Goal: Information Seeking & Learning: Check status

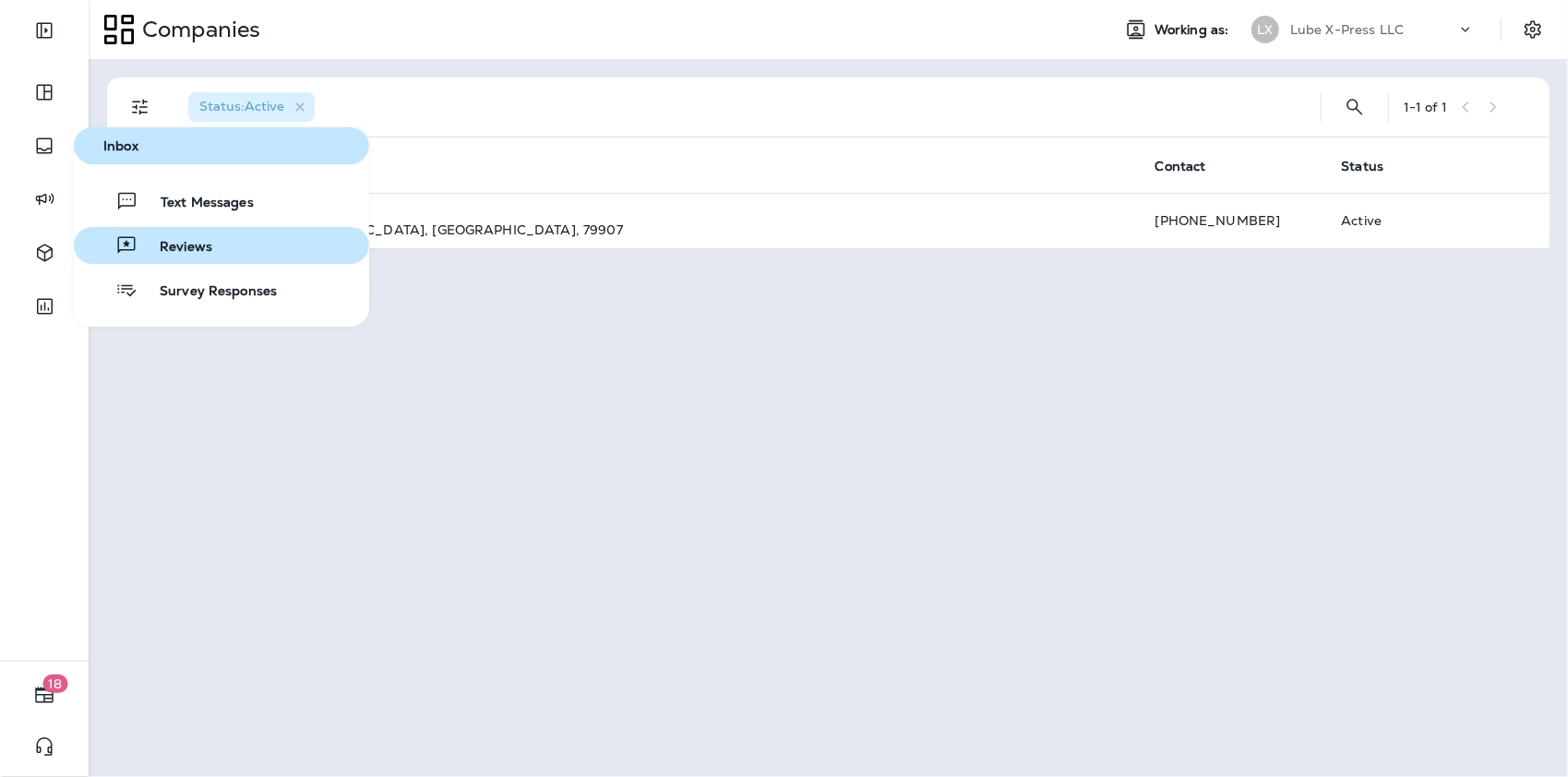
click at [139, 241] on span "Reviews" at bounding box center [175, 248] width 75 height 18
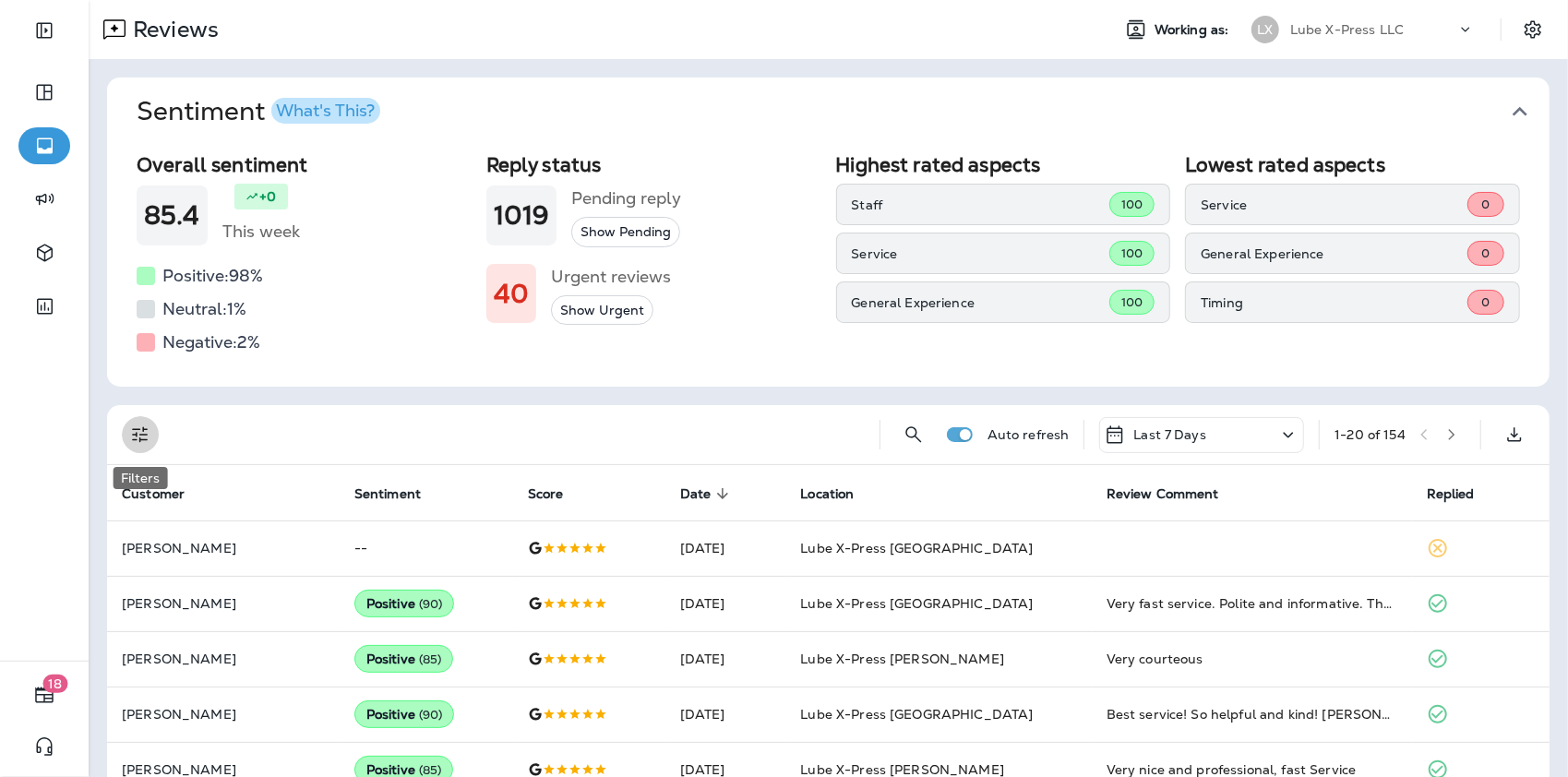
click at [129, 432] on button "Filters" at bounding box center [140, 435] width 37 height 37
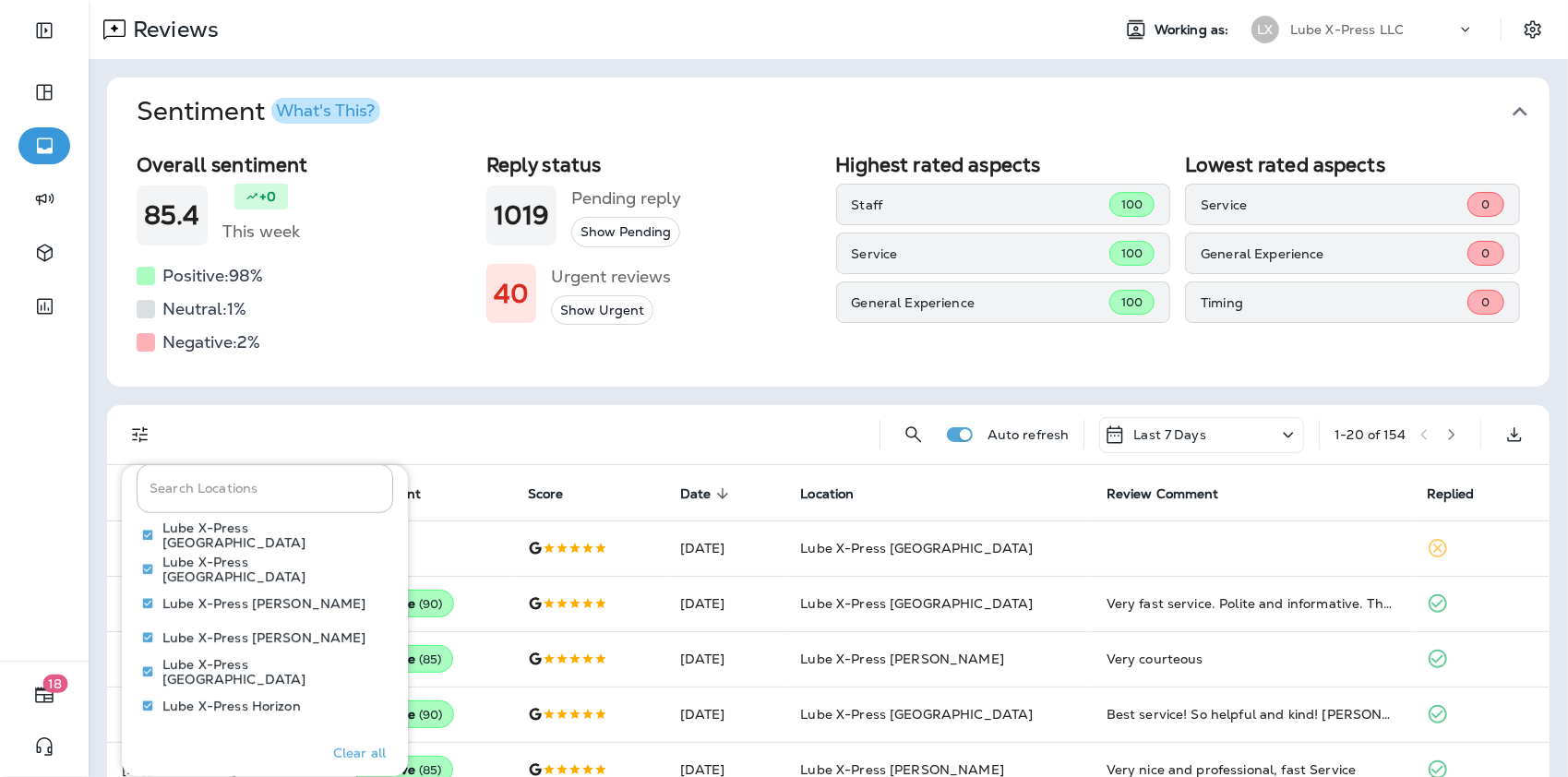
scroll to position [1016, 0]
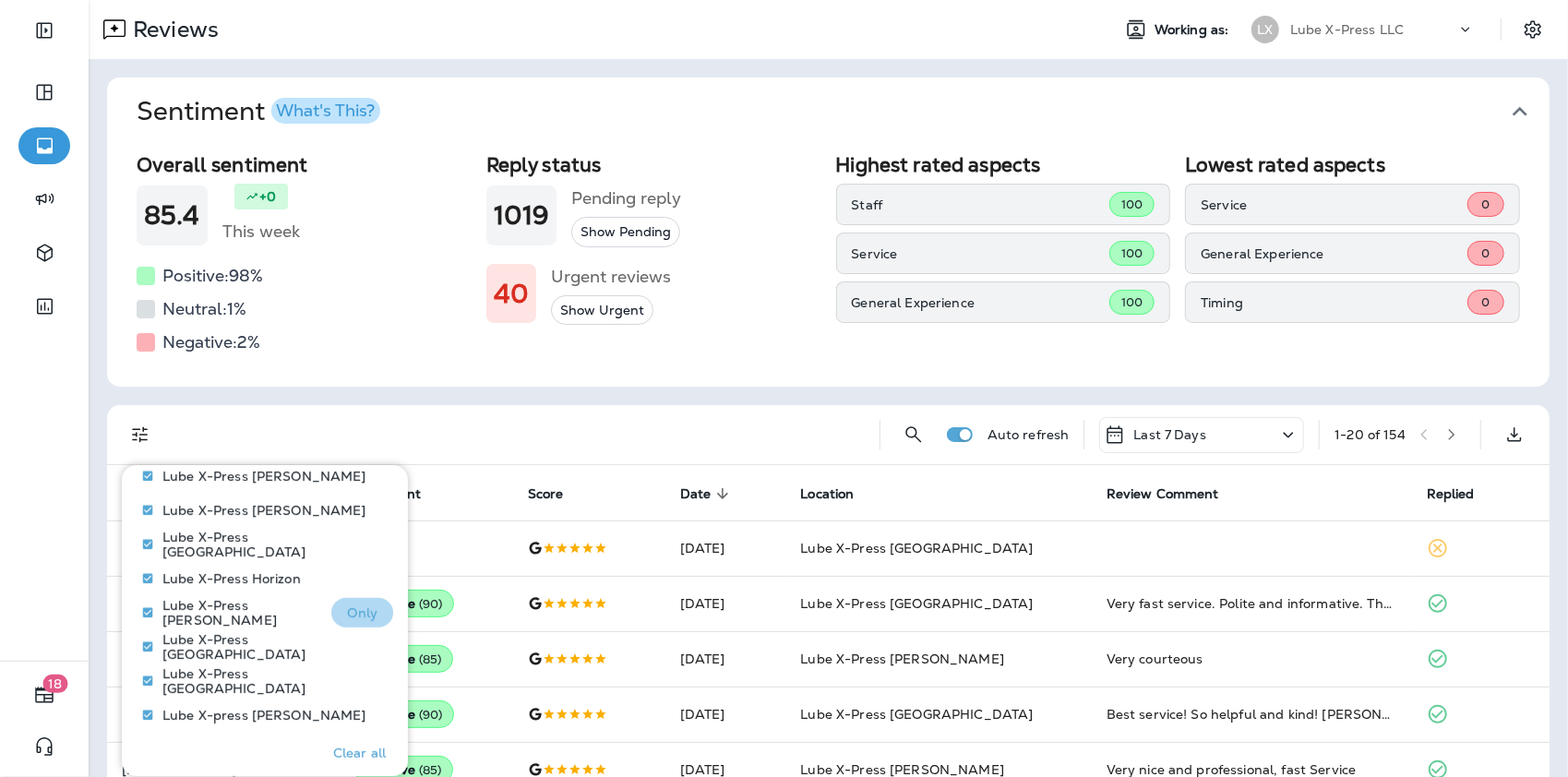
click at [349, 609] on p "Only" at bounding box center [362, 613] width 31 height 15
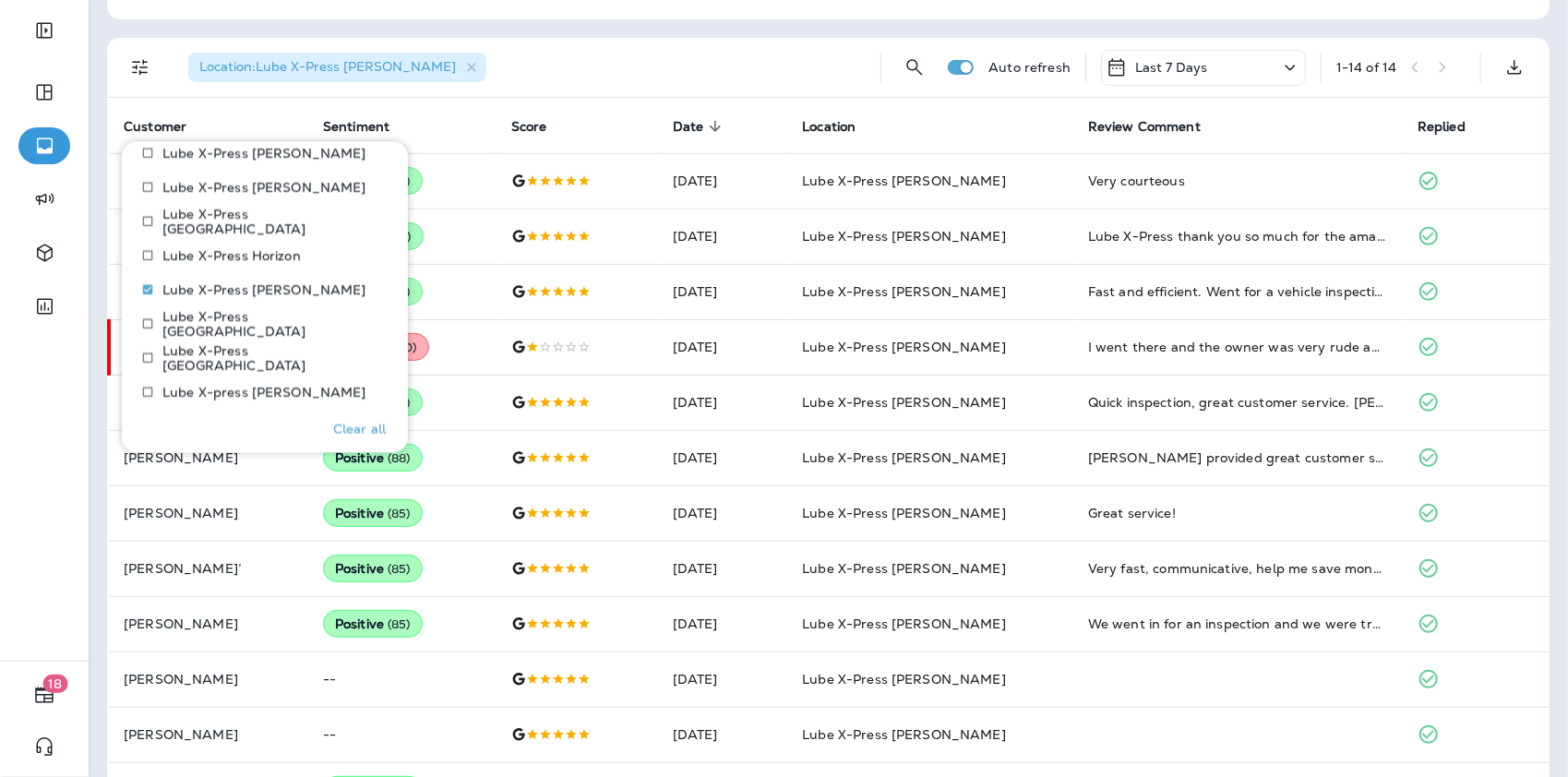
scroll to position [369, 0]
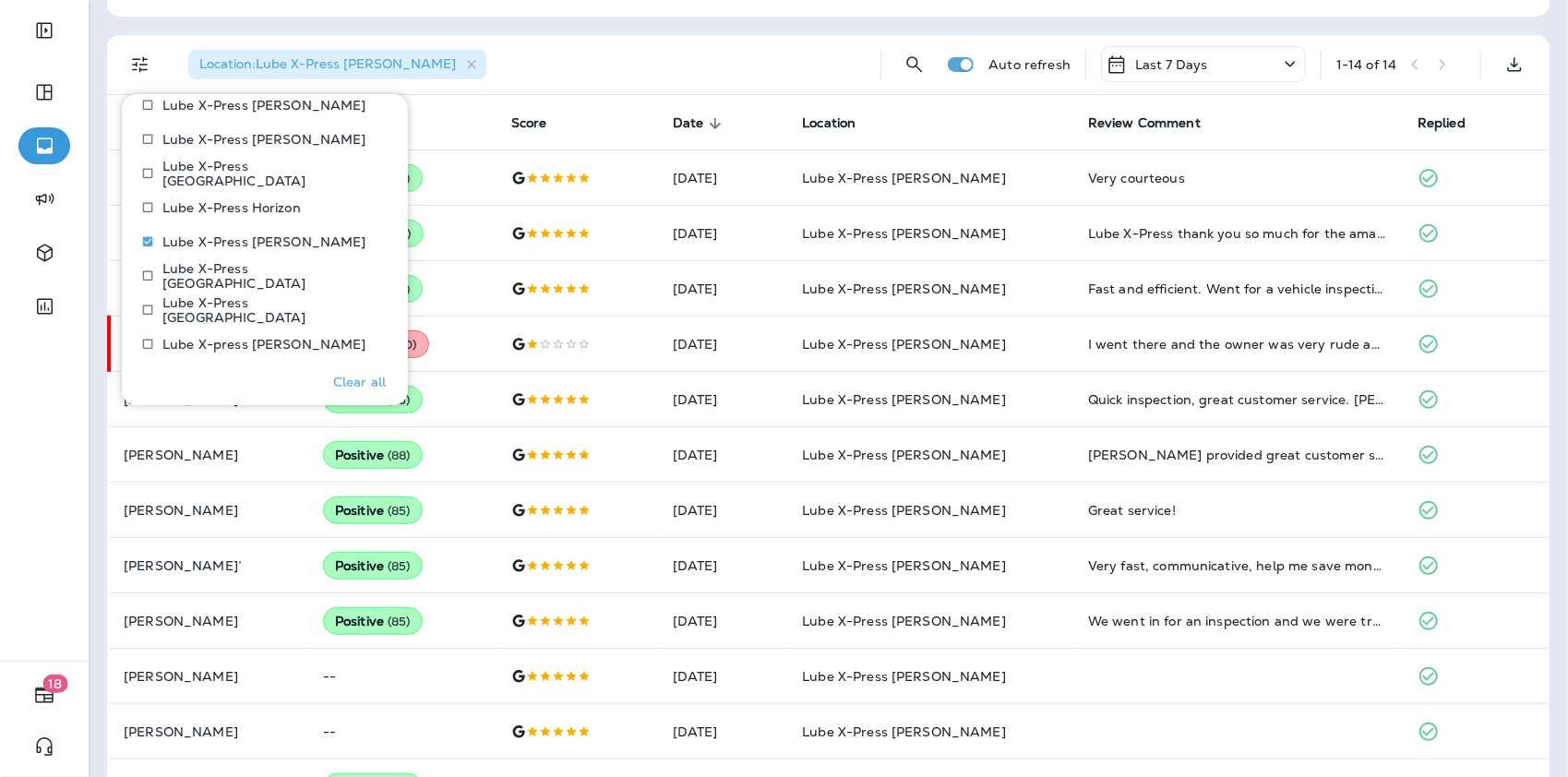
click at [499, 83] on div "Location : Lube X-Press [PERSON_NAME]" at bounding box center [519, 64] width 692 height 59
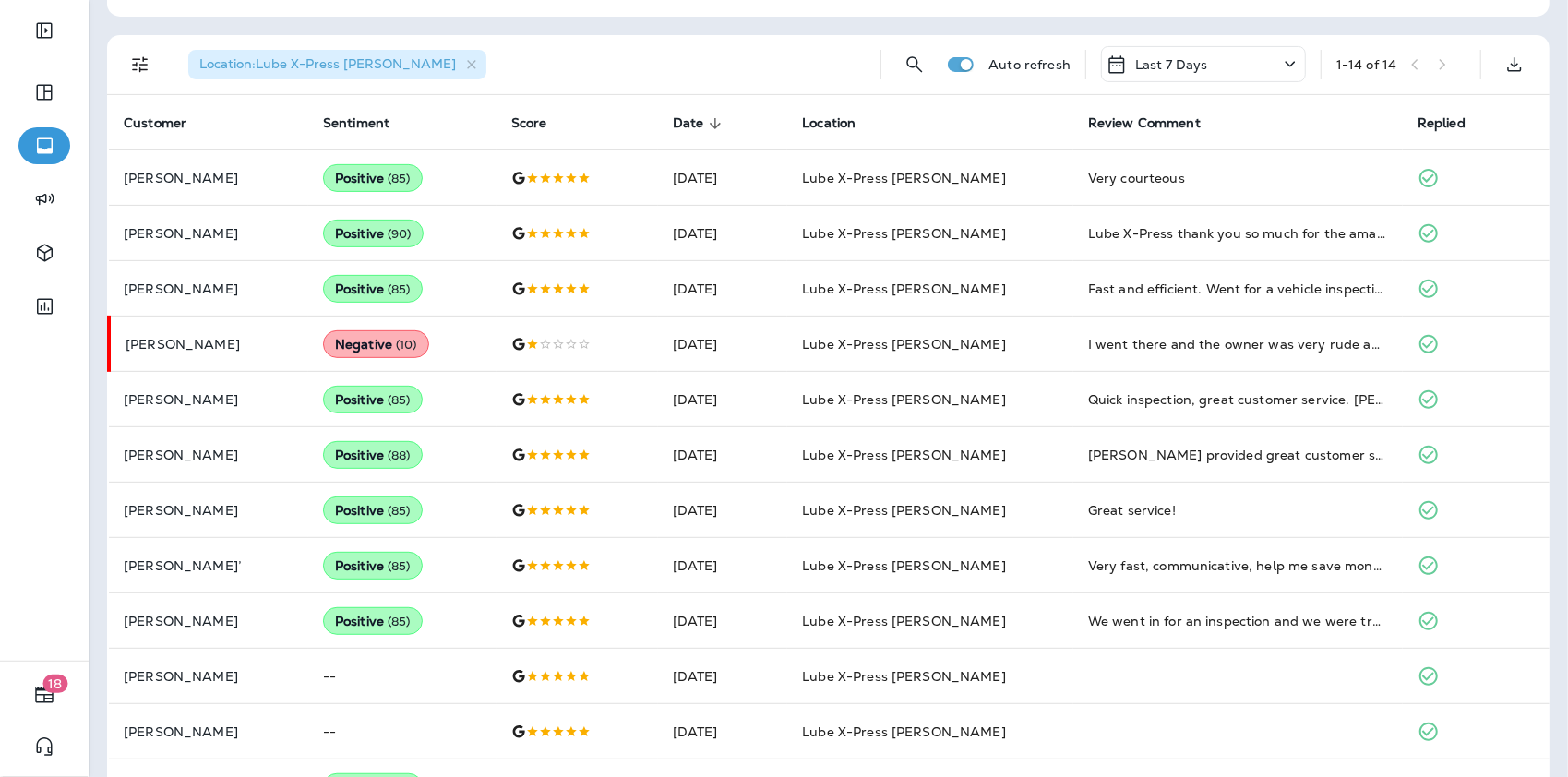
click at [1280, 70] on icon at bounding box center [1291, 63] width 22 height 23
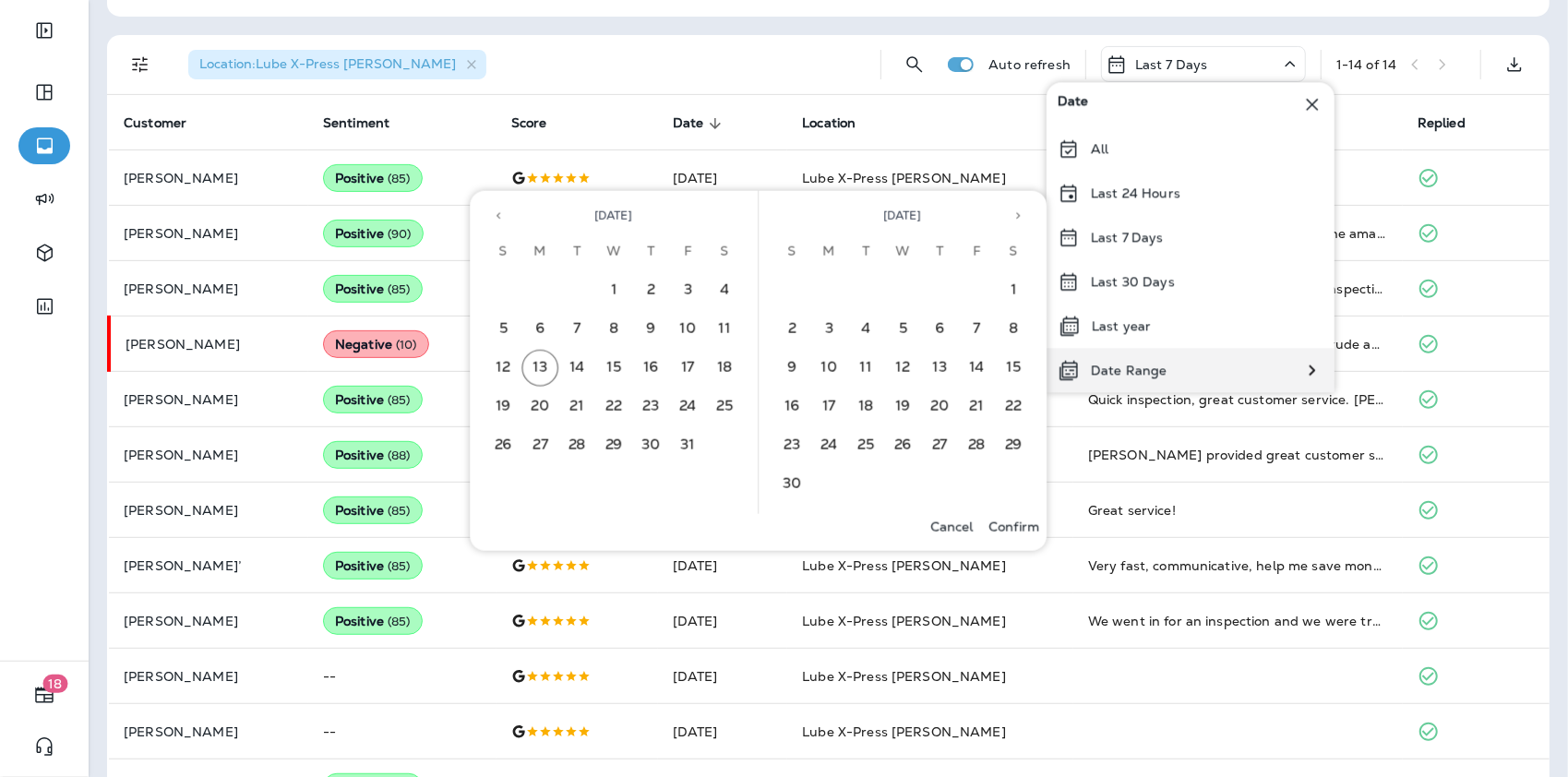
click at [1097, 371] on p "Date Range" at bounding box center [1128, 369] width 75 height 15
click at [725, 336] on button "11" at bounding box center [725, 329] width 37 height 37
click at [499, 366] on button "12" at bounding box center [504, 367] width 37 height 37
click at [1016, 524] on p "Confirm" at bounding box center [1014, 527] width 50 height 15
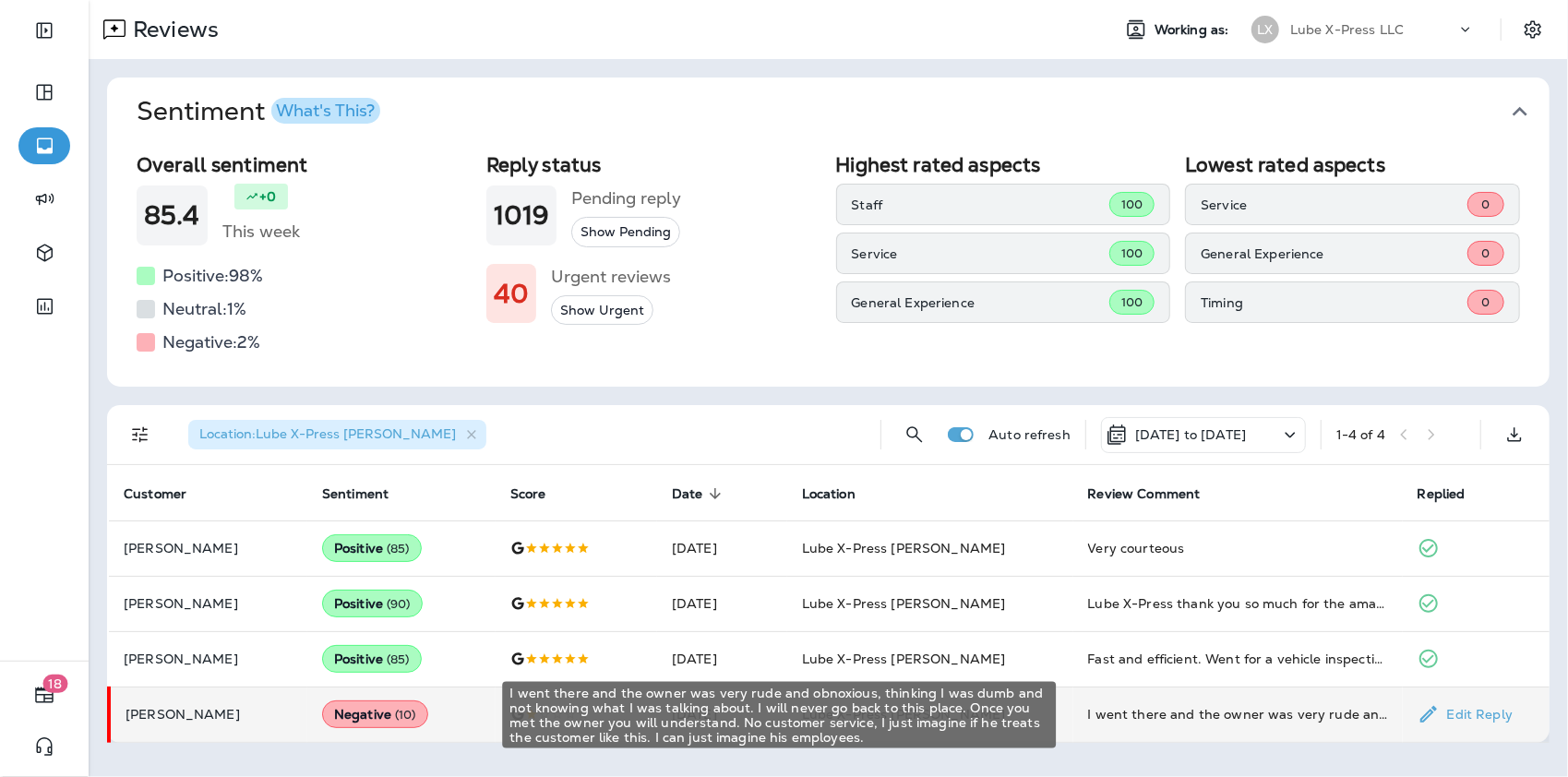
drag, startPoint x: 1264, startPoint y: 710, endPoint x: 1165, endPoint y: 700, distance: 99.5
click at [1165, 700] on td "I went there and the owner was very rude and obnoxious, thinking I was dumb and…" at bounding box center [1238, 715] width 330 height 55
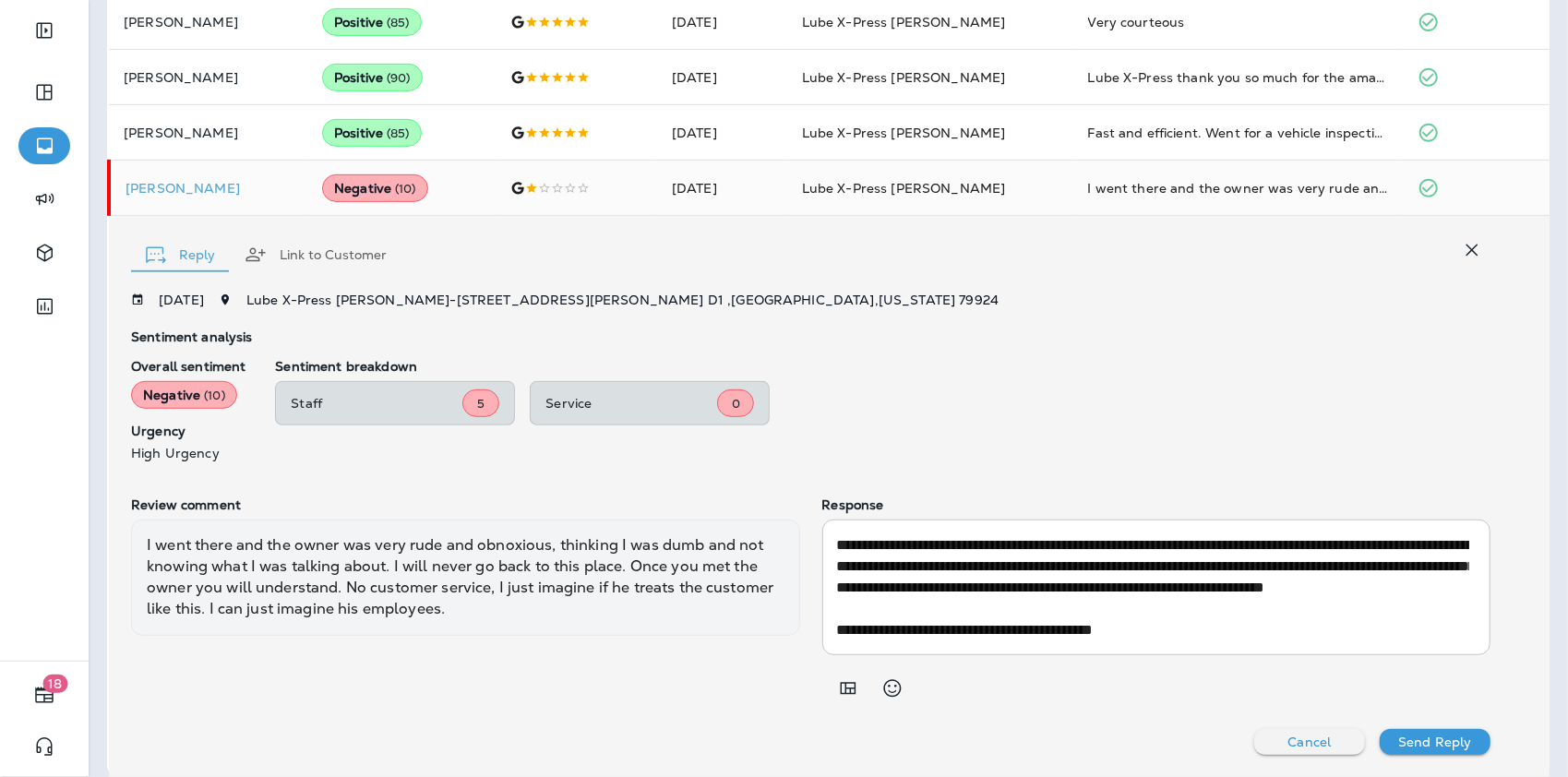
scroll to position [542, 0]
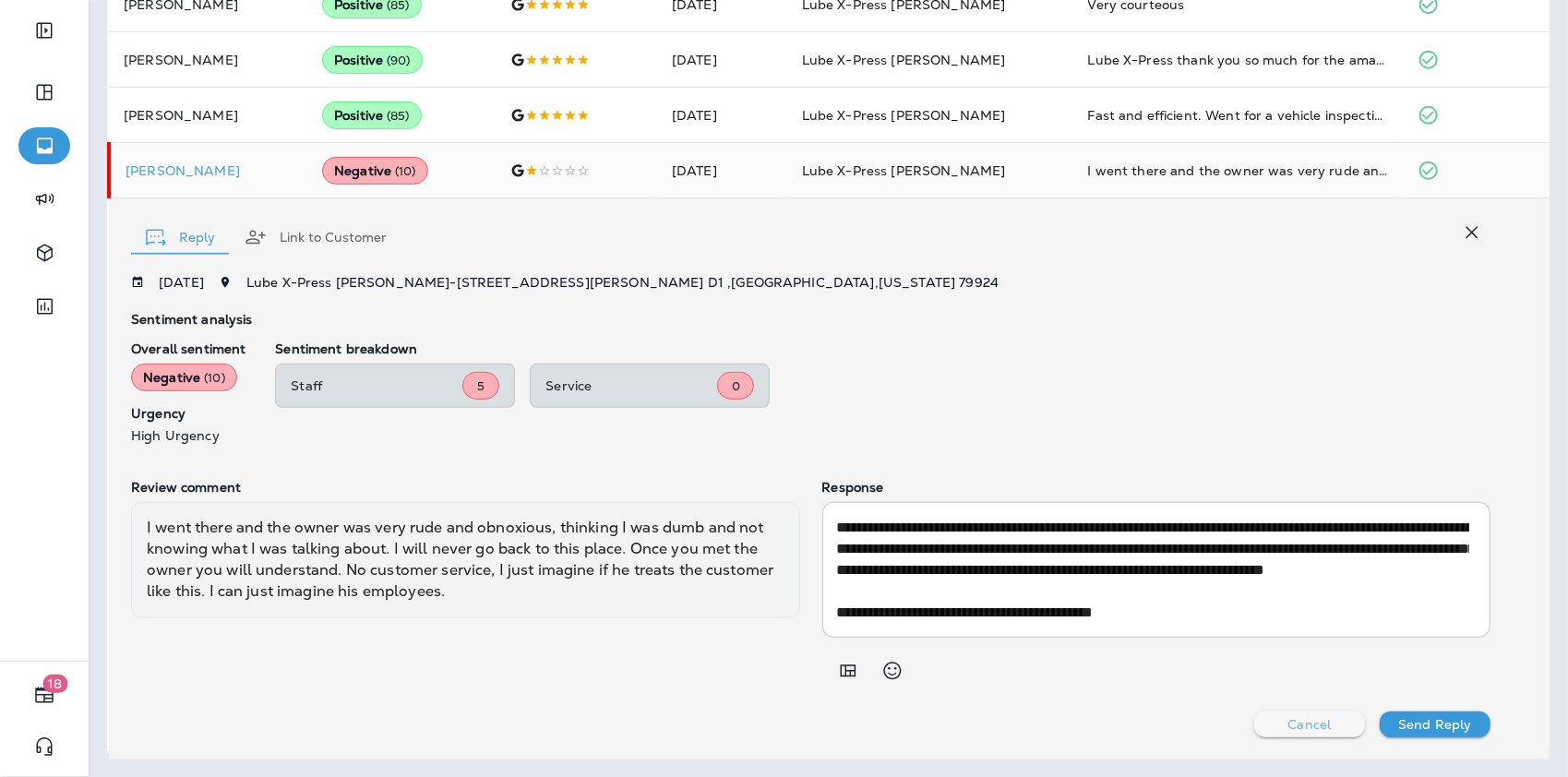
click at [1289, 725] on p "Cancel" at bounding box center [1311, 725] width 44 height 15
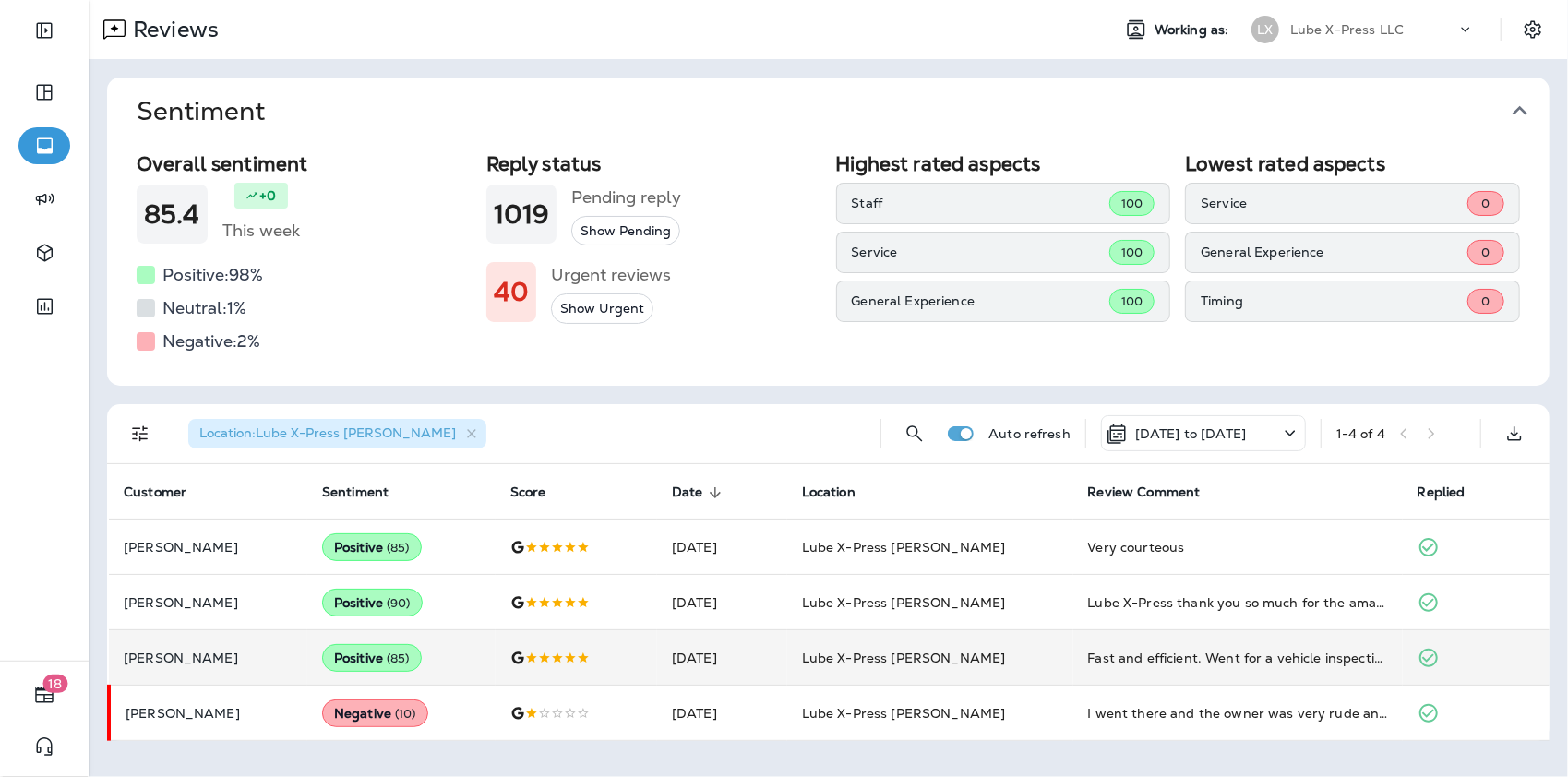
scroll to position [0, 0]
